Goal: Find specific page/section: Find specific page/section

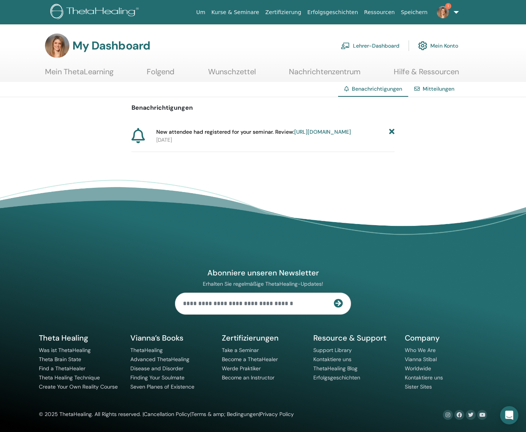
click at [376, 46] on link "Lehrer-Dashboard" at bounding box center [370, 45] width 59 height 17
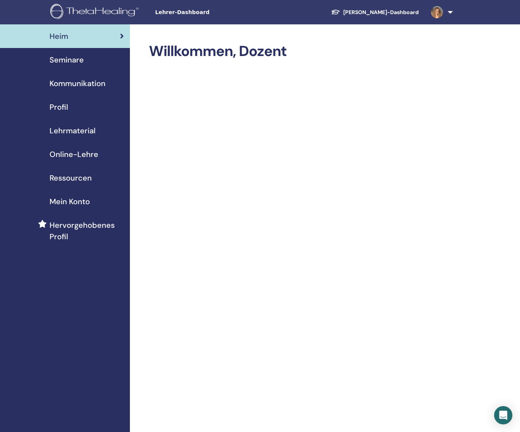
click at [73, 56] on span "Seminare" at bounding box center [67, 59] width 34 height 11
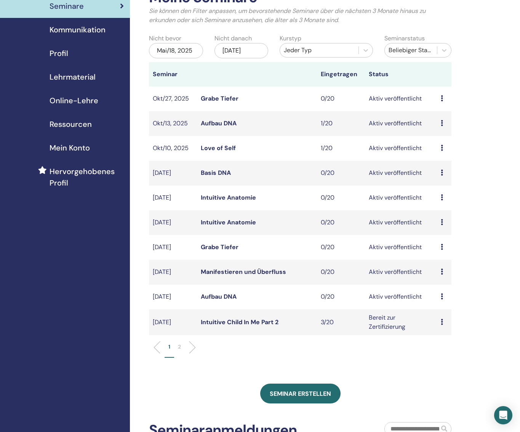
scroll to position [76, 0]
